Goal: Transaction & Acquisition: Purchase product/service

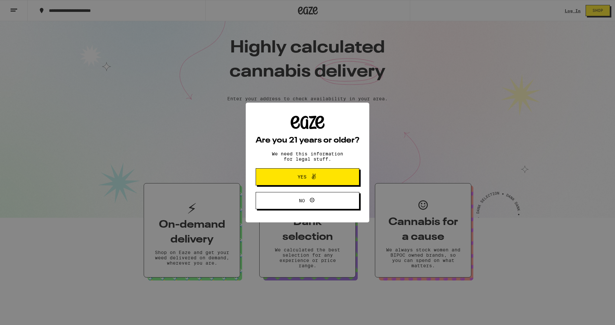
click at [313, 177] on icon at bounding box center [314, 177] width 4 height 6
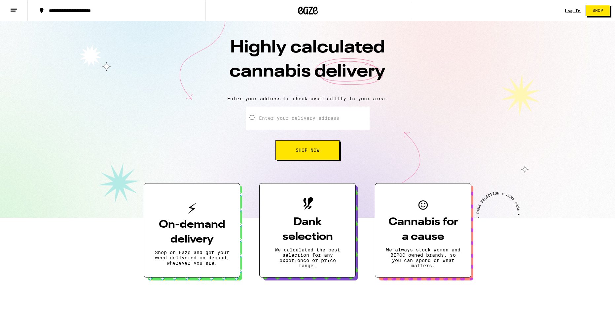
click at [572, 10] on link "Log In" at bounding box center [572, 11] width 16 height 4
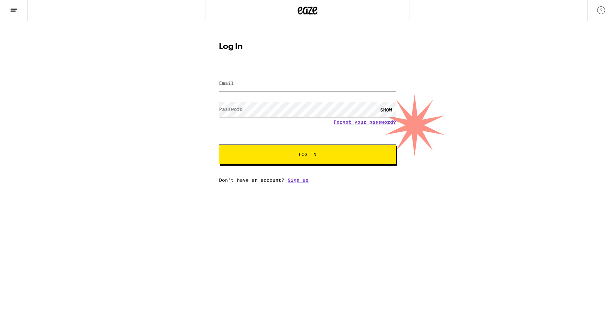
type input "[PERSON_NAME][EMAIL_ADDRESS][DOMAIN_NAME]"
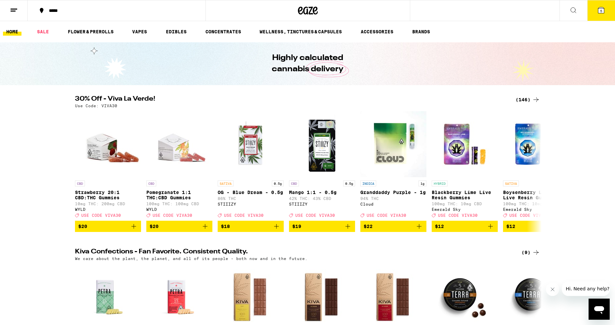
click at [603, 9] on icon at bounding box center [601, 10] width 6 height 6
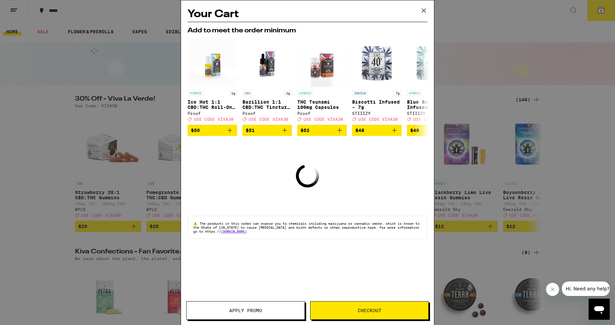
click at [422, 8] on icon at bounding box center [423, 11] width 10 height 10
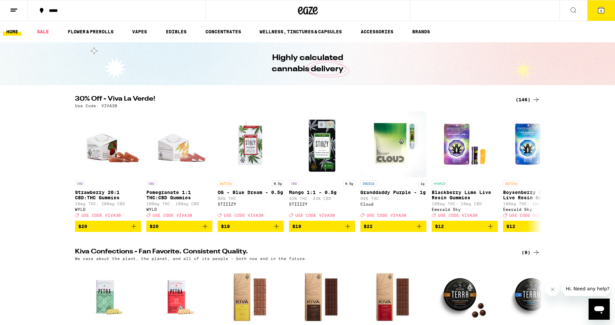
click at [17, 9] on icon at bounding box center [14, 10] width 8 height 8
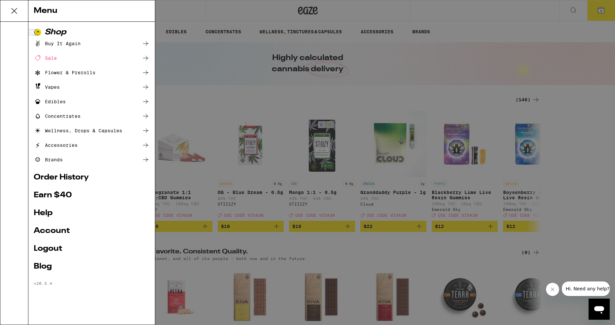
click at [62, 229] on link "Account" at bounding box center [92, 231] width 116 height 8
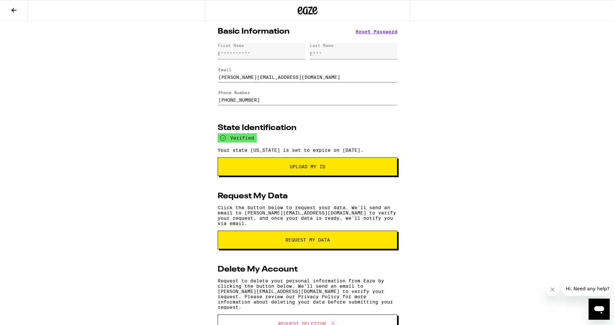
click at [14, 10] on icon at bounding box center [13, 10] width 5 height 5
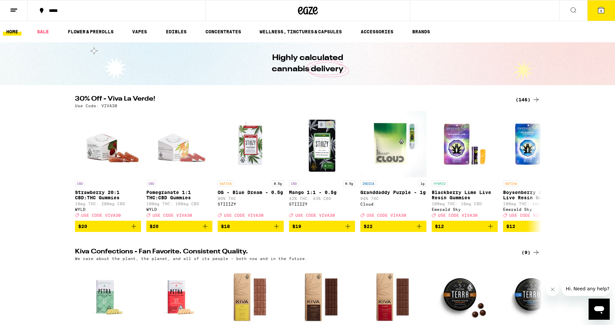
click at [16, 8] on icon at bounding box center [14, 10] width 8 height 8
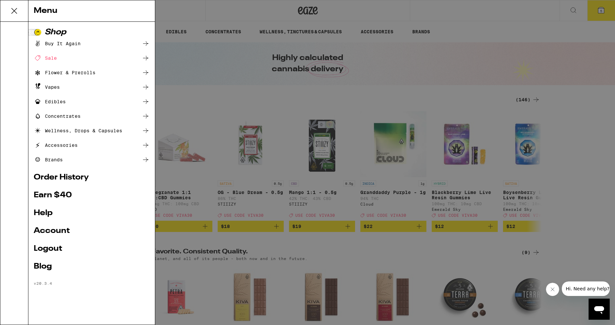
click at [55, 43] on div "Buy It Again" at bounding box center [57, 44] width 47 height 8
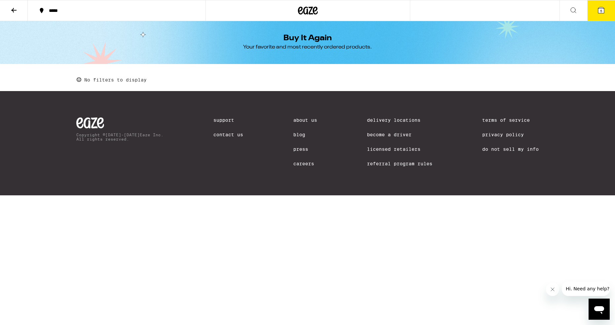
click at [603, 12] on icon at bounding box center [601, 10] width 8 height 8
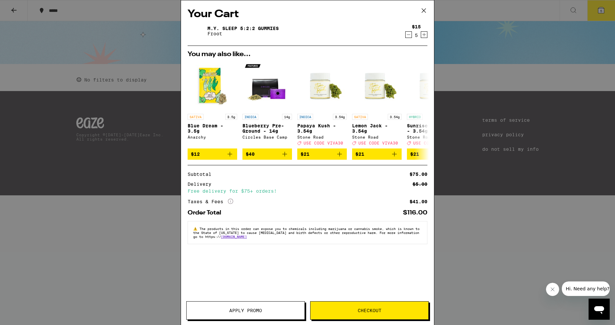
click at [368, 310] on span "Checkout" at bounding box center [369, 310] width 24 height 5
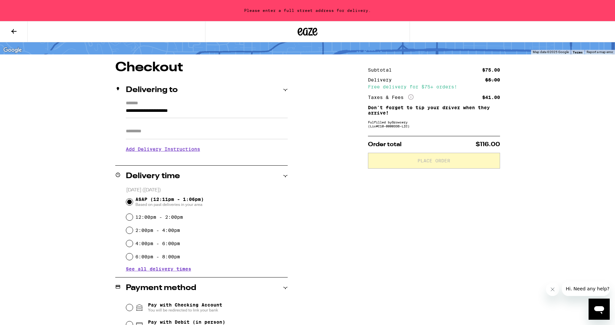
scroll to position [48, 0]
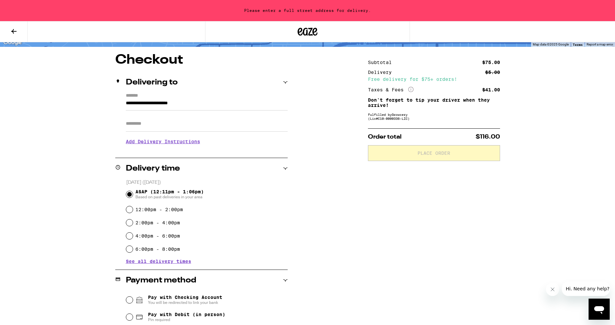
click at [179, 143] on h3 "Add Delivery Instructions" at bounding box center [207, 141] width 162 height 15
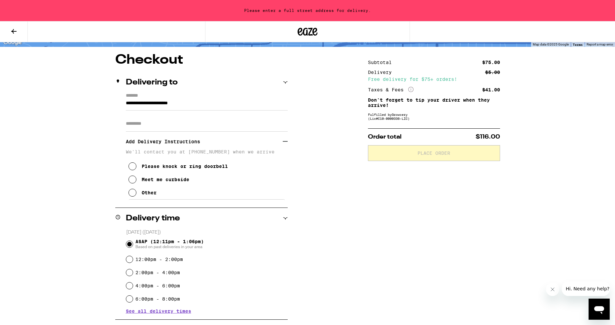
click at [132, 194] on icon at bounding box center [132, 193] width 8 height 8
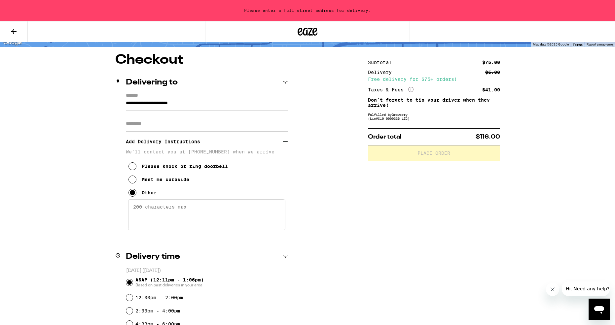
click at [154, 210] on textarea "Enter any other delivery instructions you want driver to know" at bounding box center [206, 214] width 157 height 31
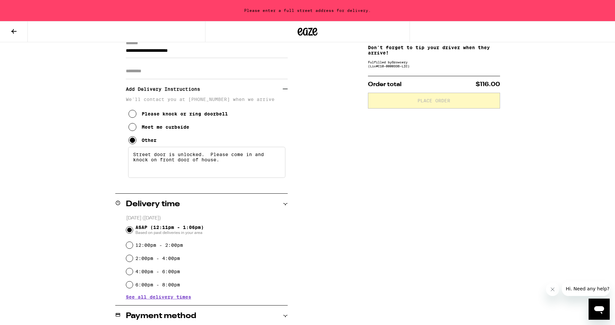
scroll to position [115, 0]
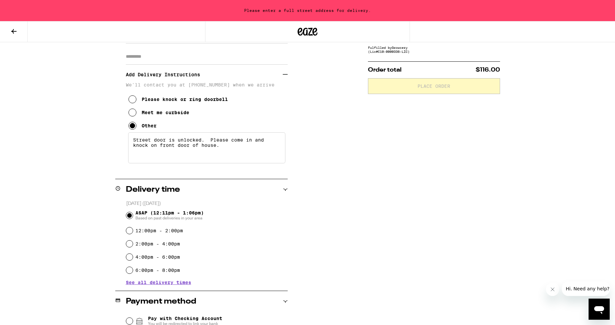
type textarea "Street door is unlocked. Please come in and knock on front door of house."
click at [128, 244] on input "2:00pm - 4:00pm" at bounding box center [129, 244] width 7 height 7
radio input "true"
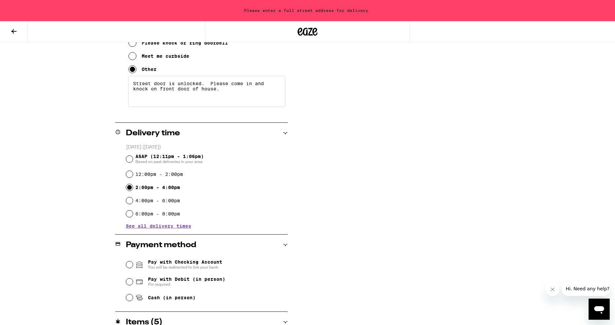
scroll to position [203, 0]
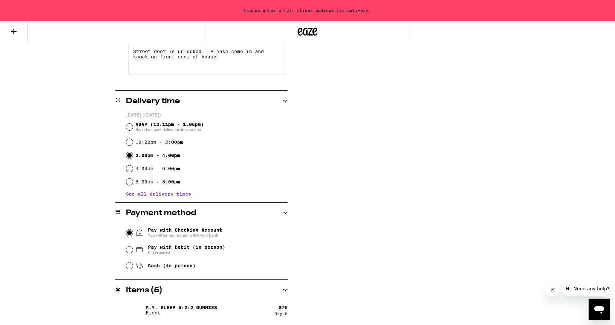
click at [131, 232] on input "Pay with Checking Account You will be redirected to link your bank" at bounding box center [129, 232] width 7 height 7
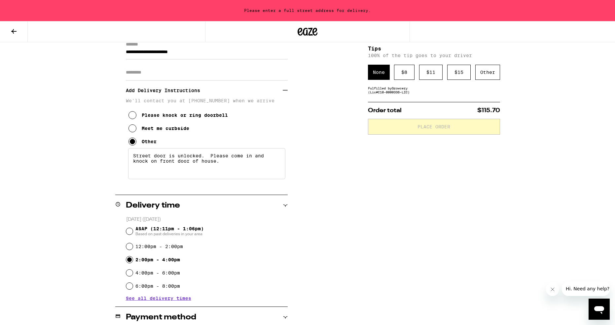
scroll to position [0, 0]
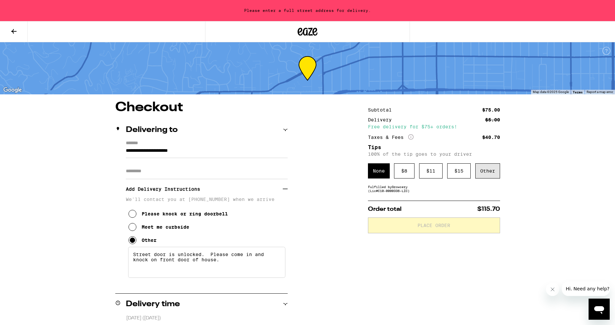
click at [483, 172] on div "Other" at bounding box center [487, 170] width 25 height 15
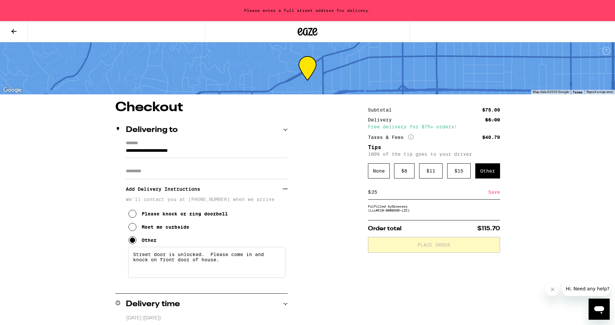
type input "25"
click at [492, 196] on div "Save" at bounding box center [494, 192] width 12 height 15
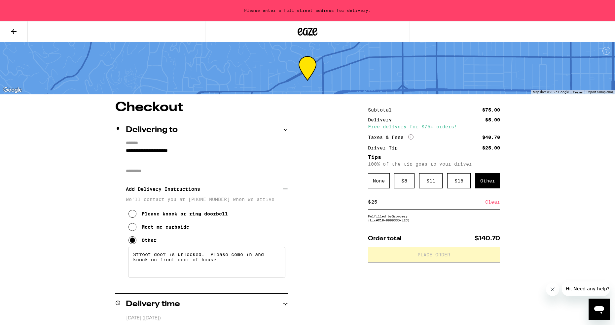
click at [411, 222] on div "Fulfilled by Growcery (Lic# C10-0000336-LIC )" at bounding box center [434, 218] width 132 height 8
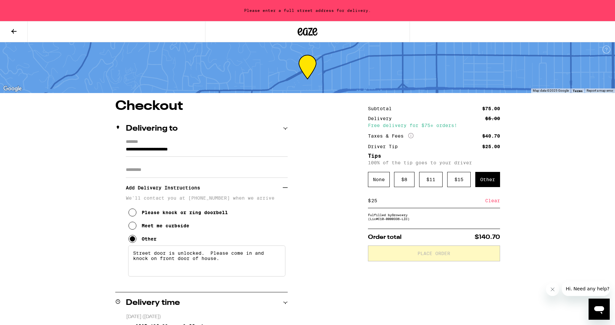
scroll to position [2, 0]
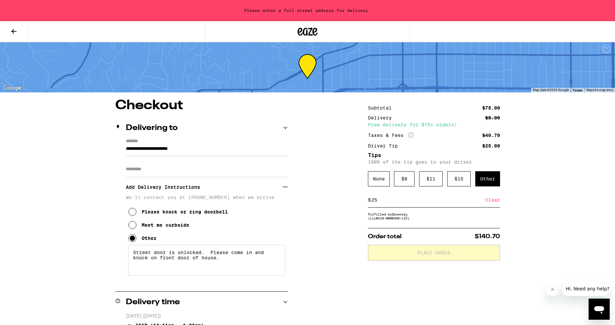
click at [285, 128] on icon at bounding box center [285, 128] width 5 height 5
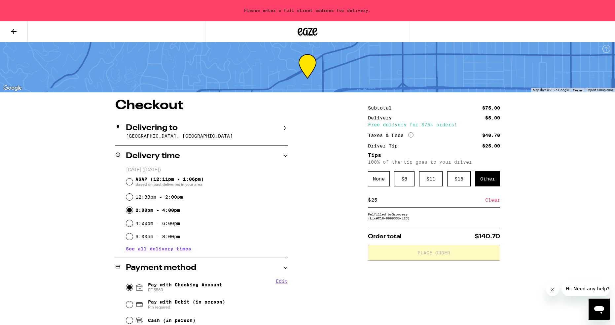
click at [286, 128] on icon at bounding box center [285, 128] width 5 height 5
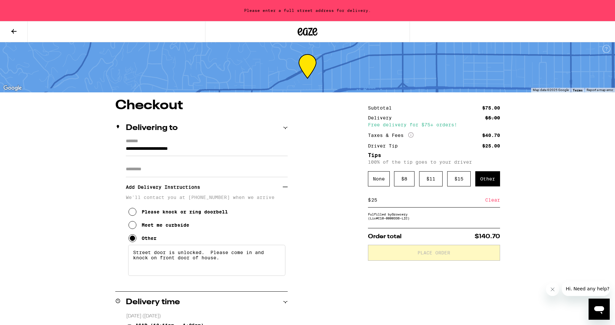
click at [284, 128] on icon at bounding box center [285, 128] width 5 height 5
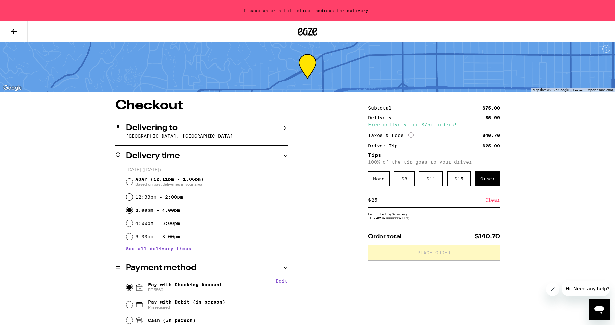
click at [284, 128] on icon at bounding box center [285, 128] width 5 height 5
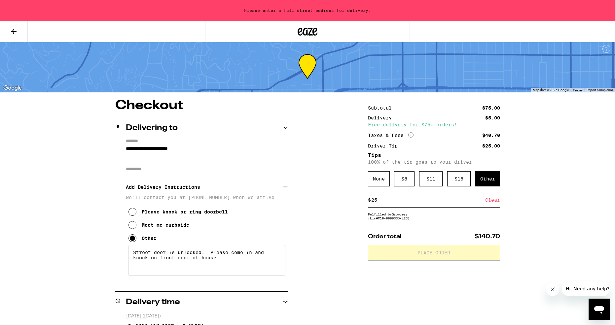
click at [284, 128] on icon at bounding box center [285, 128] width 5 height 5
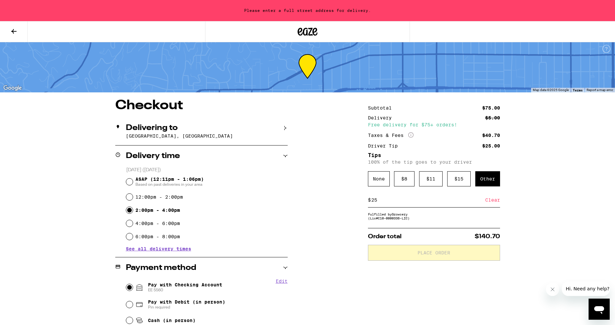
click at [401, 220] on div "Fulfilled by Growcery (Lic# C10-0000336-LIC )" at bounding box center [434, 216] width 132 height 8
click at [453, 182] on div "$ 15" at bounding box center [458, 178] width 23 height 15
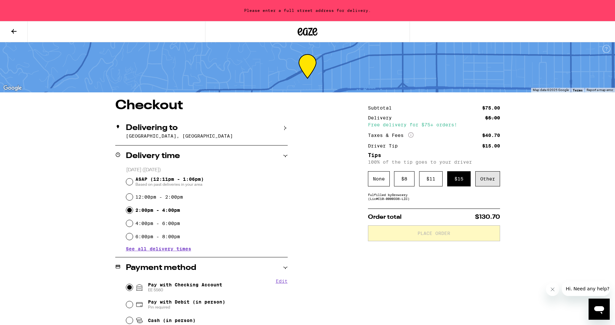
click at [486, 182] on div "Other" at bounding box center [487, 178] width 25 height 15
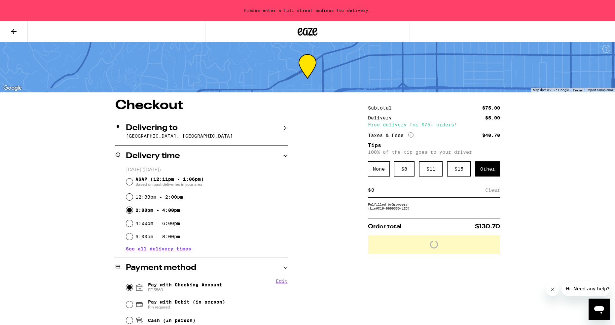
click at [410, 192] on input at bounding box center [428, 190] width 114 height 6
type input "25"
click at [496, 194] on div "Save" at bounding box center [494, 190] width 12 height 15
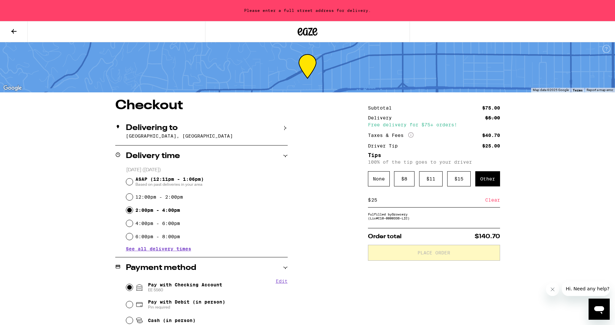
click at [201, 136] on p "[GEOGRAPHIC_DATA], [GEOGRAPHIC_DATA]" at bounding box center [207, 135] width 162 height 5
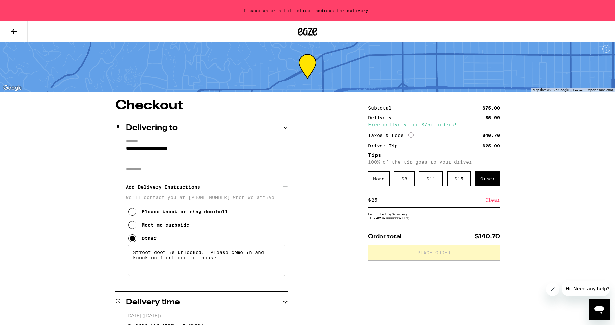
click at [212, 150] on input "**********" at bounding box center [207, 150] width 162 height 11
type input "**********"
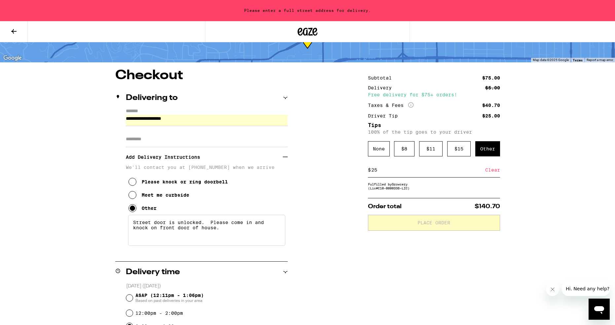
scroll to position [41, 0]
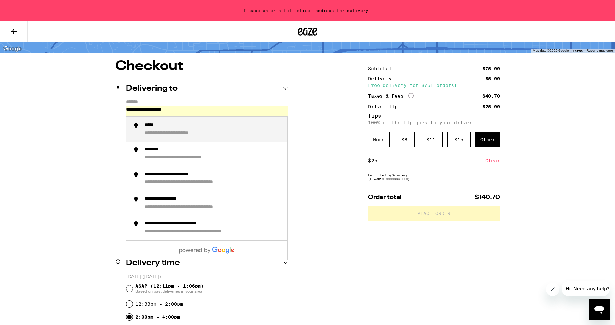
click at [214, 112] on input "**********" at bounding box center [207, 111] width 162 height 11
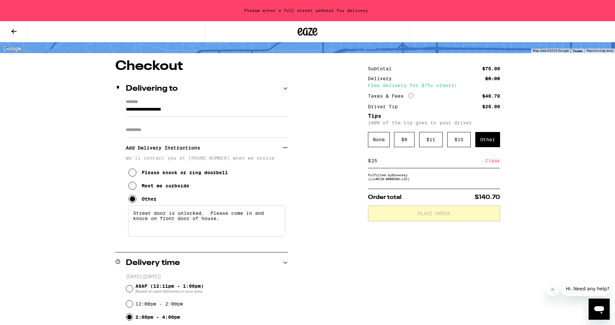
click at [195, 132] on input "Apt/Suite" at bounding box center [207, 130] width 162 height 16
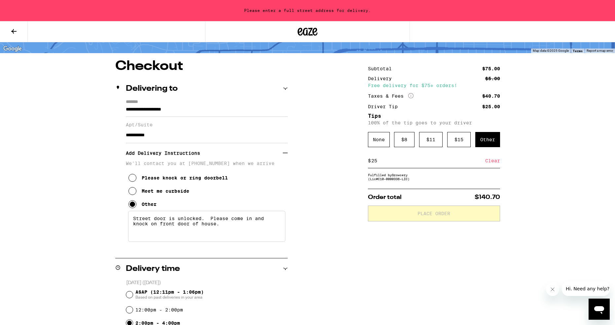
click at [314, 181] on div "**********" at bounding box center [307, 287] width 475 height 454
click at [205, 142] on input "**********" at bounding box center [207, 135] width 162 height 16
type input "*"
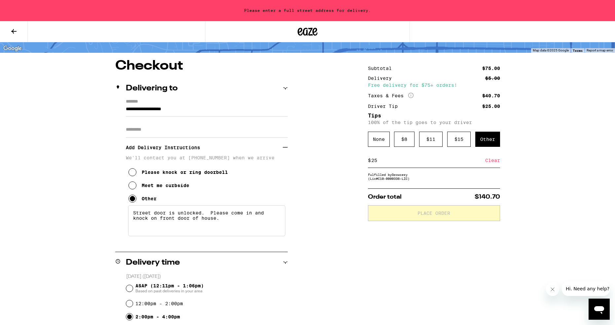
click at [211, 110] on input "**********" at bounding box center [207, 110] width 162 height 11
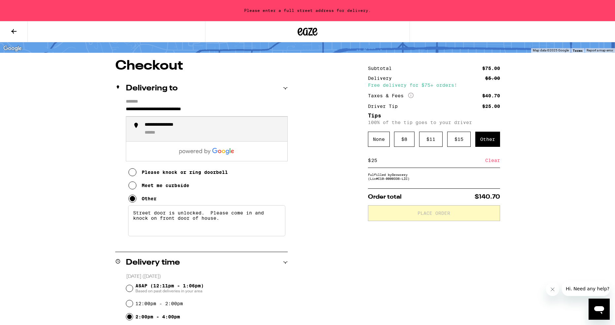
click at [201, 129] on div "**********" at bounding box center [213, 129] width 137 height 14
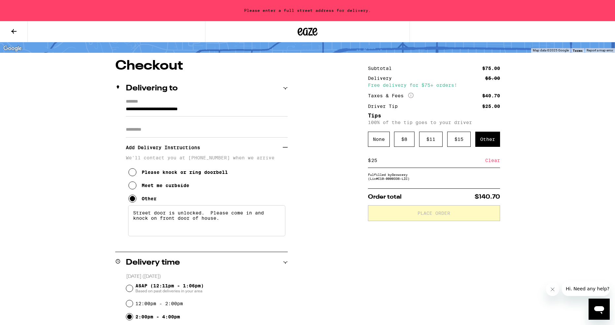
type input "**********"
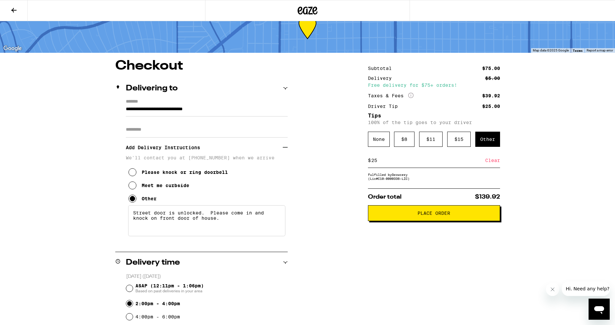
click at [218, 132] on input "Apt/Suite" at bounding box center [207, 130] width 162 height 16
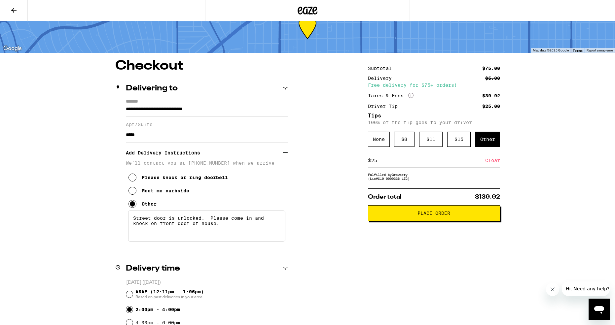
type input "*****"
click at [328, 166] on div "**********" at bounding box center [307, 286] width 475 height 454
click at [441, 216] on span "Place Order" at bounding box center [433, 213] width 33 height 5
